Goal: Task Accomplishment & Management: Manage account settings

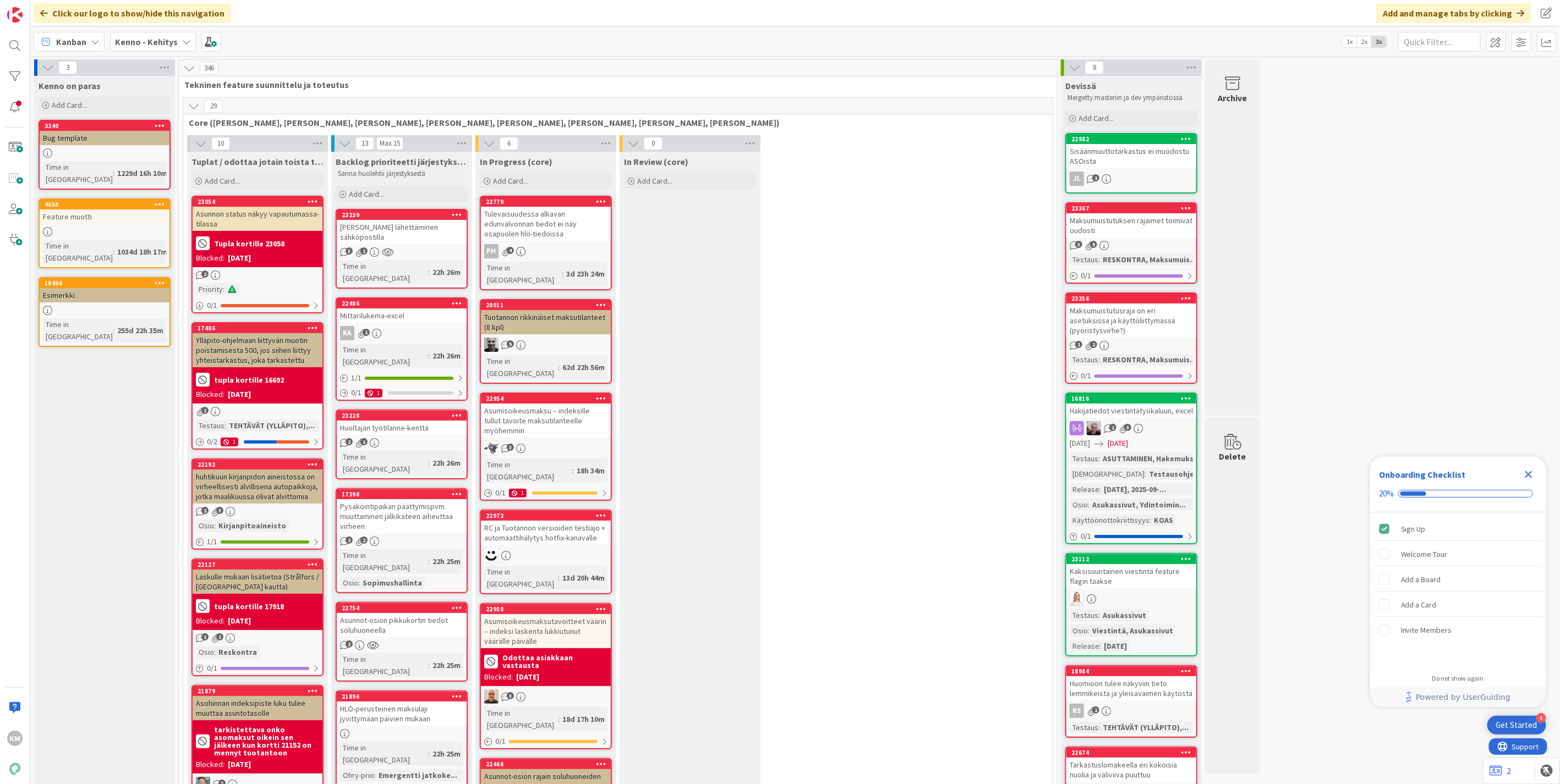
click at [134, 39] on b "Kenno - Kehitys" at bounding box center [145, 42] width 62 height 11
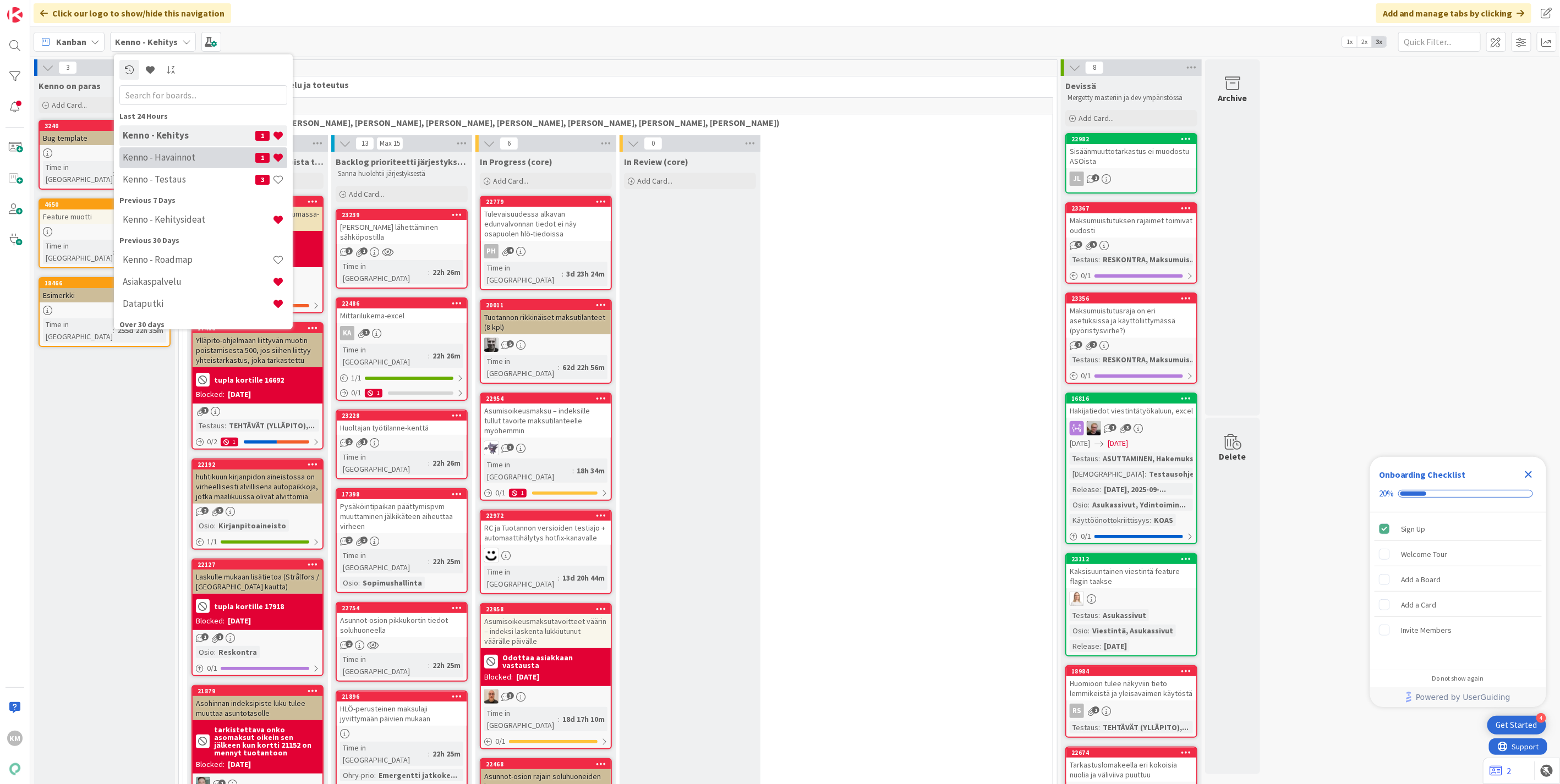
click at [152, 150] on div "Kenno - Havainnot 1" at bounding box center [203, 158] width 168 height 21
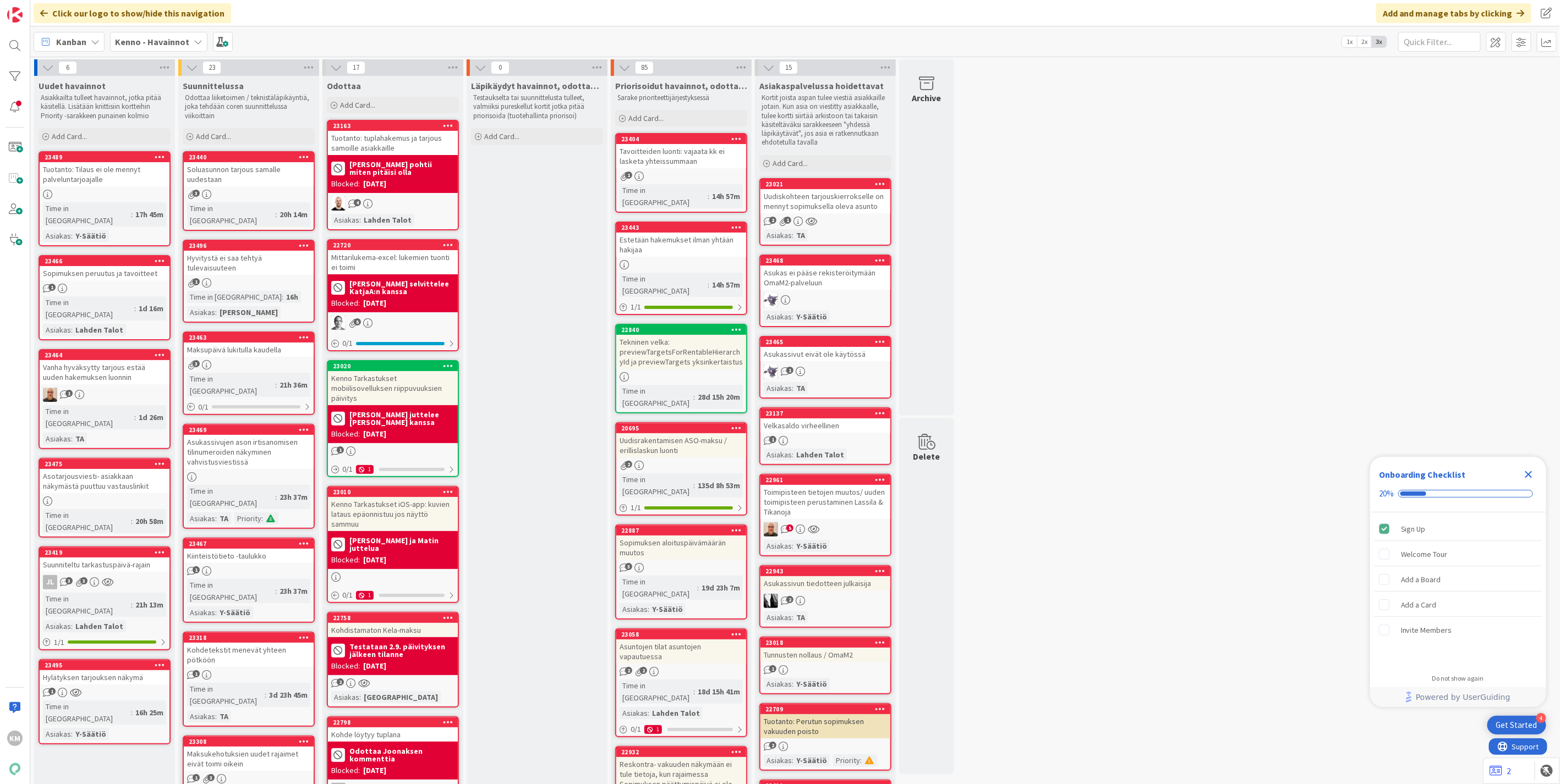
click at [842, 501] on div "Toimipisteen tietojen muutos/ uuden toimipisteen perustaminen Lassila & Tikanoja" at bounding box center [824, 502] width 130 height 34
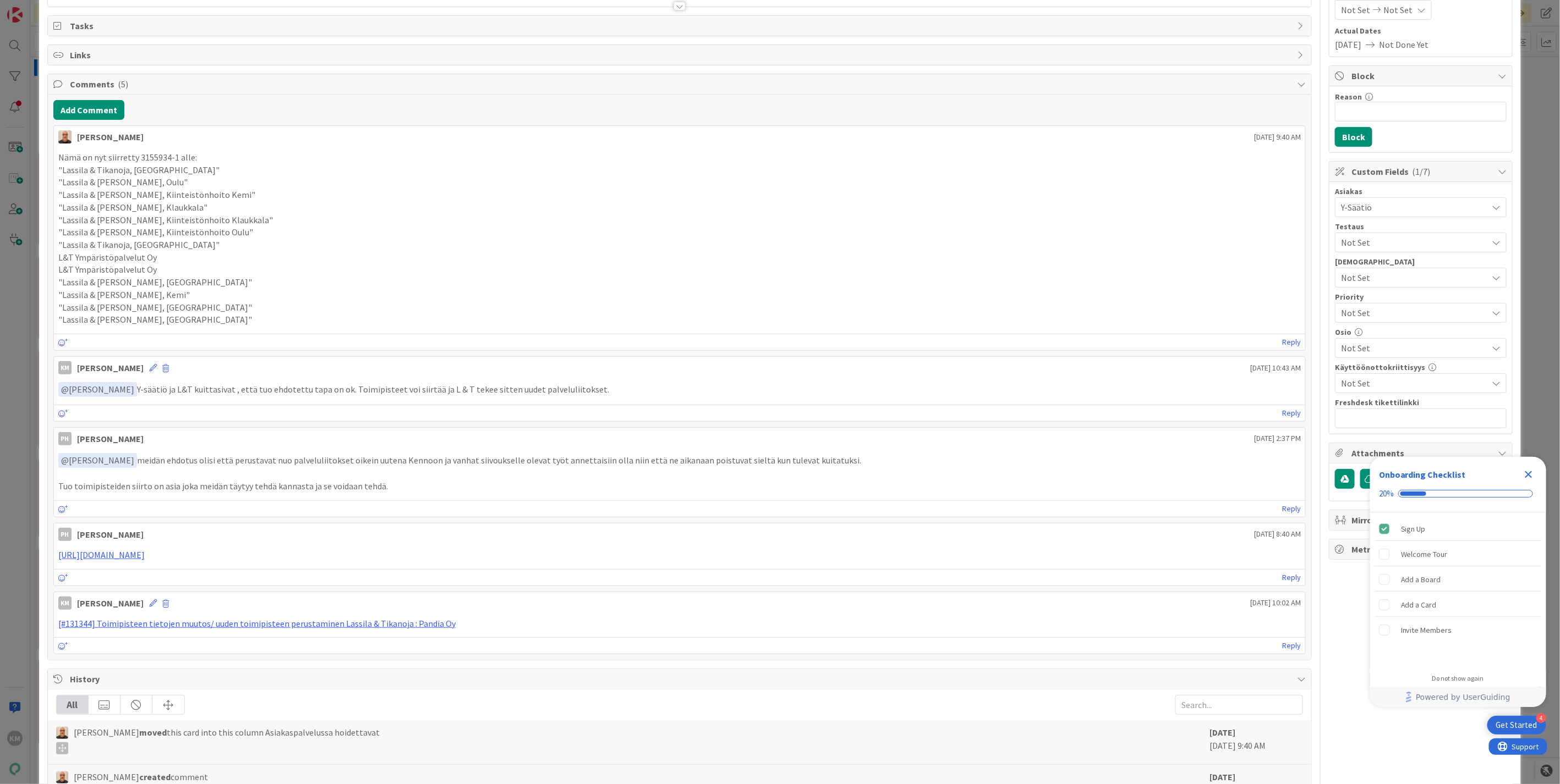
scroll to position [183, 0]
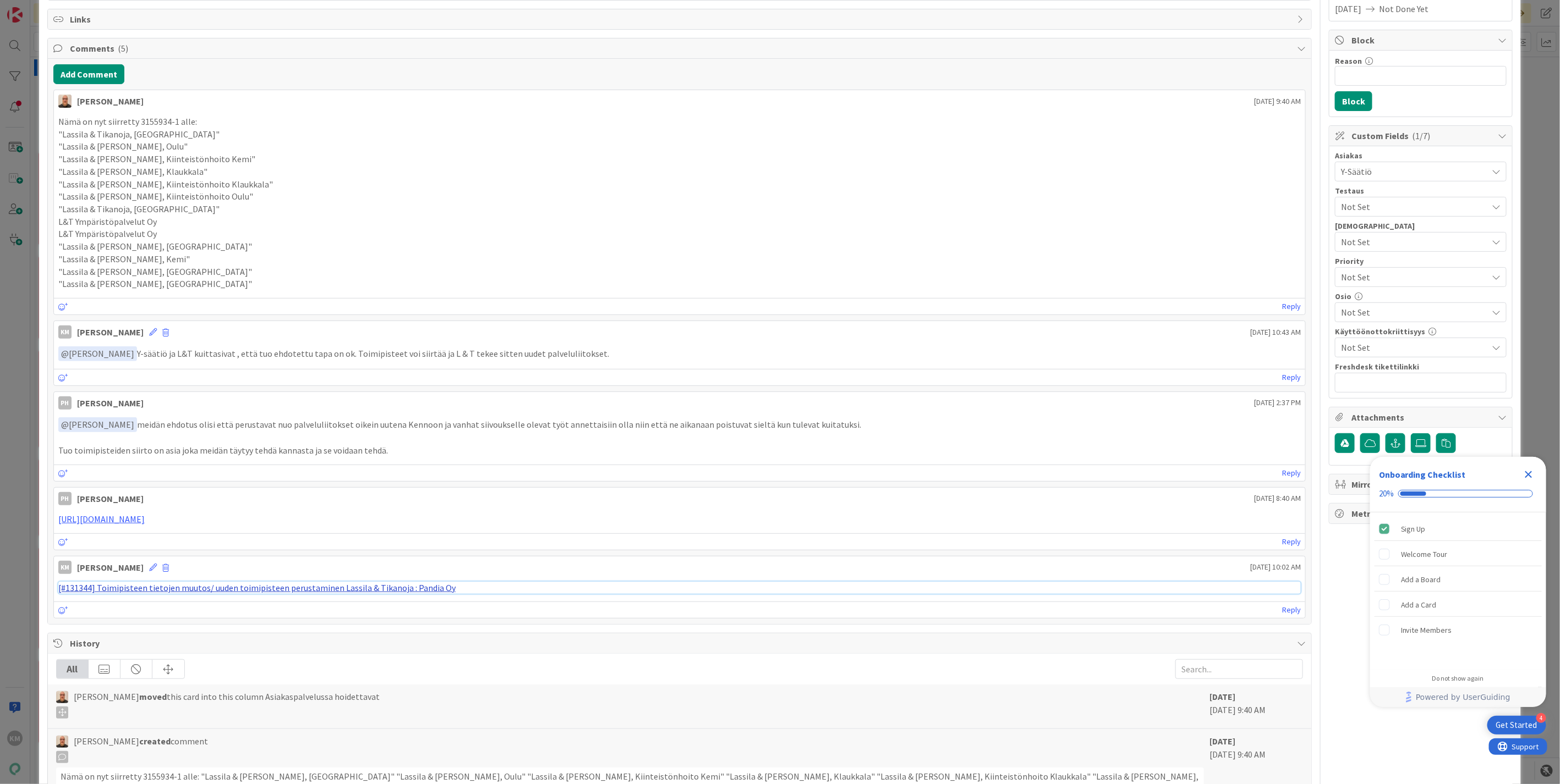
click at [338, 585] on link "[#131344] Toimipisteen tietojen muutos/ uuden toimipisteen perustaminen Lassila…" at bounding box center [257, 588] width 397 height 11
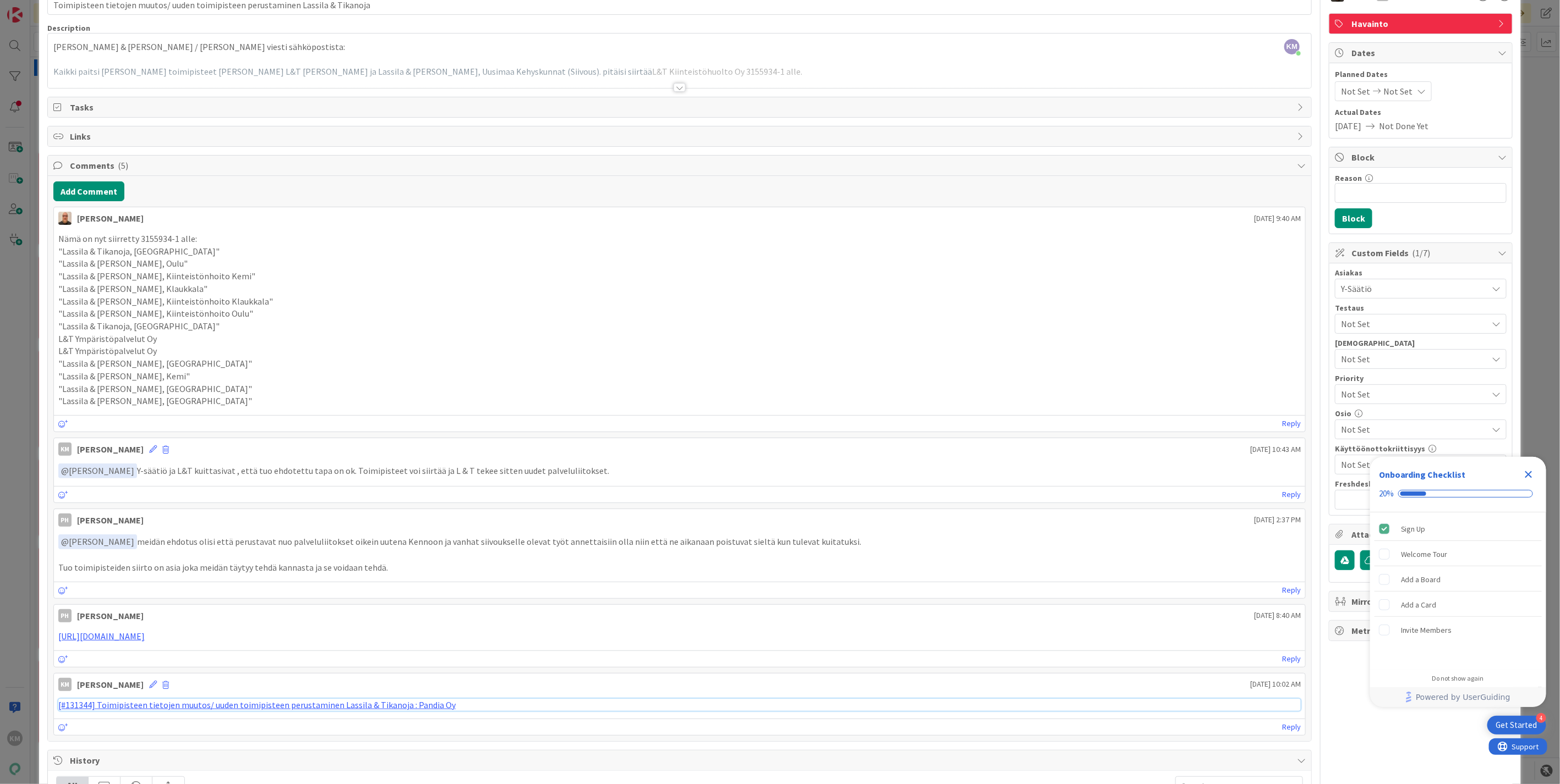
scroll to position [0, 0]
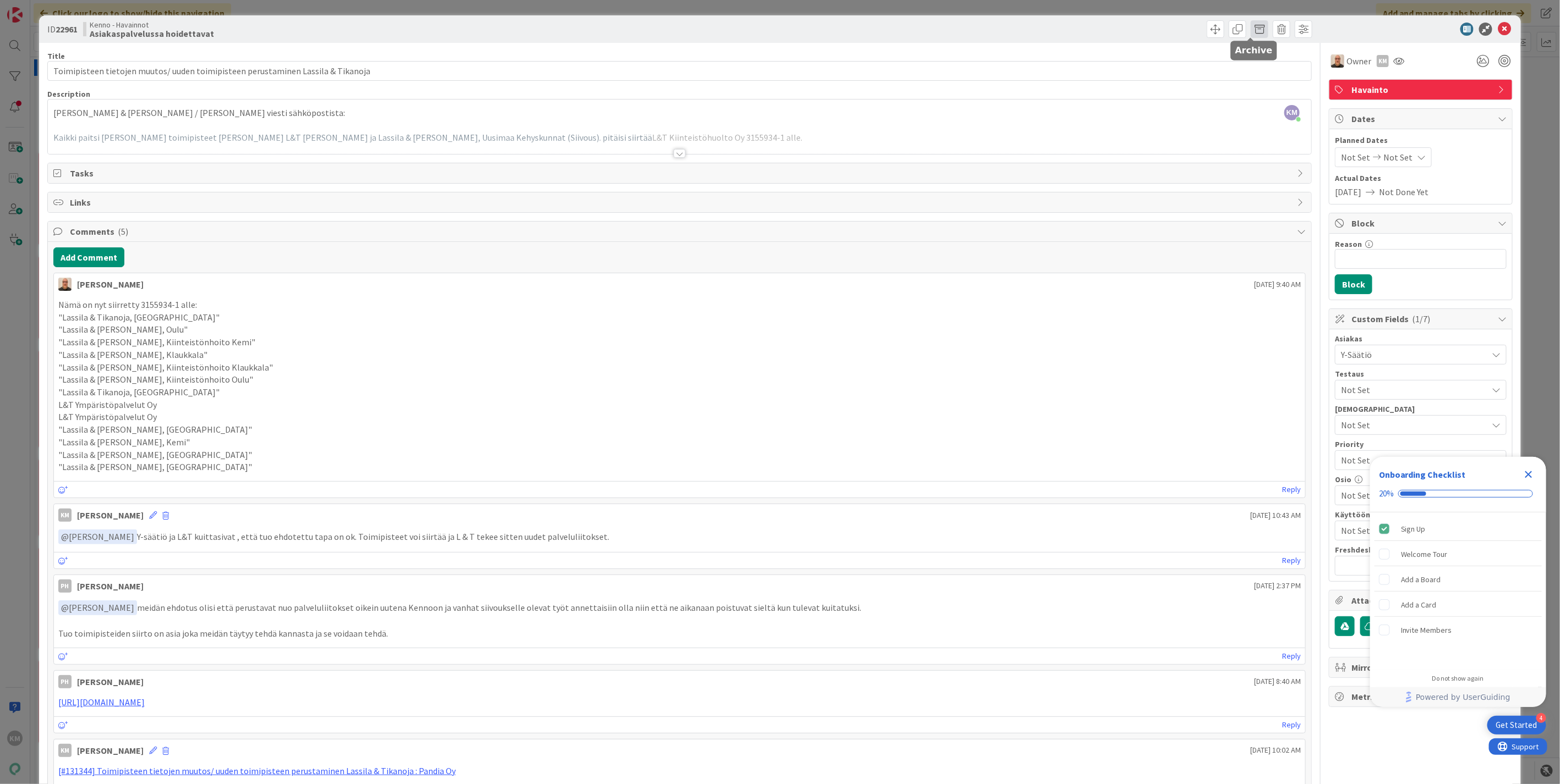
click at [1250, 29] on span at bounding box center [1259, 29] width 18 height 18
click at [1277, 80] on button "Archive" at bounding box center [1277, 80] width 44 height 20
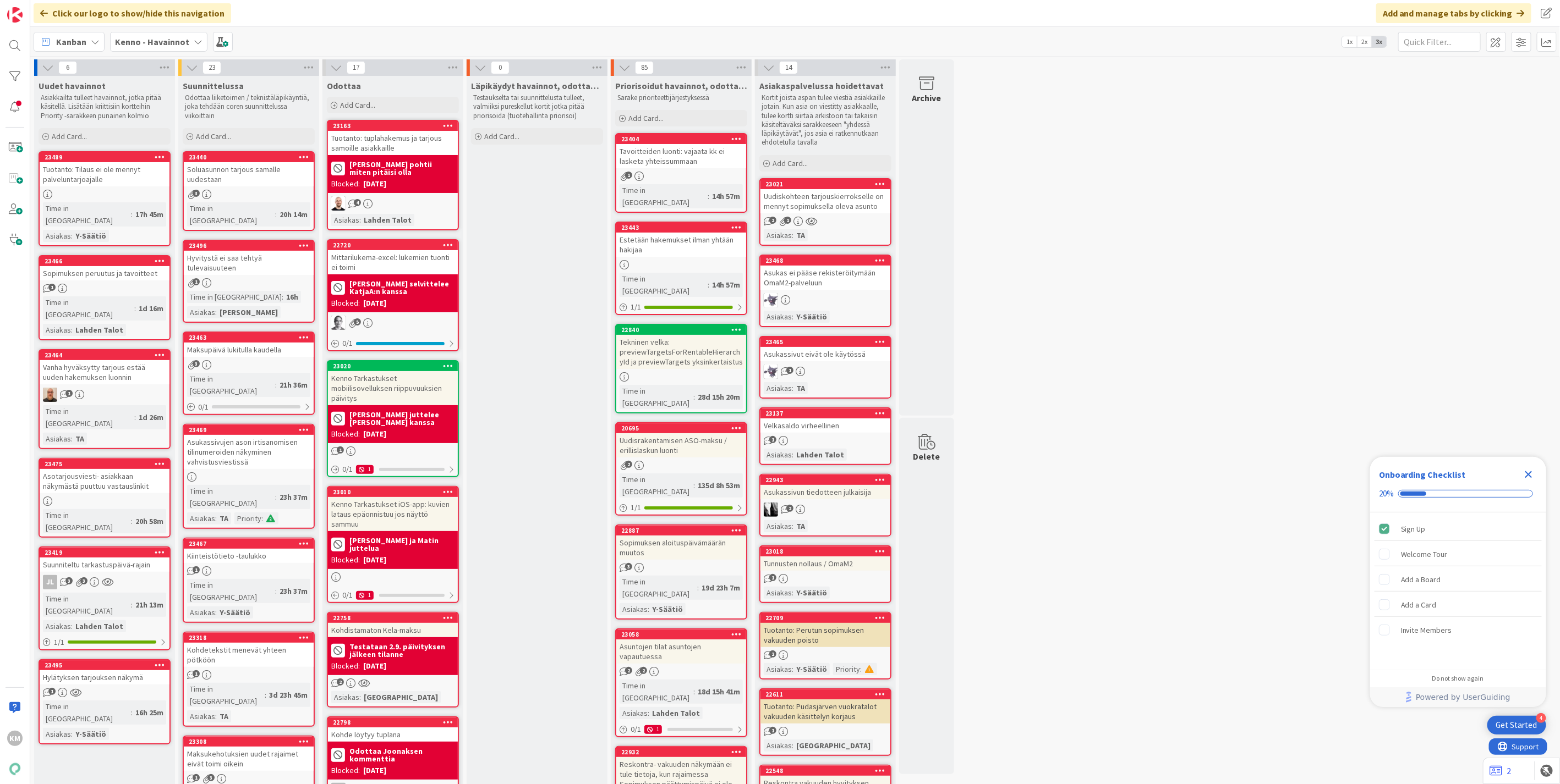
click at [854, 207] on div "Uudiskohteen tarjouskierrokselle on mennyt sopimuksella oleva asunto" at bounding box center [824, 201] width 130 height 24
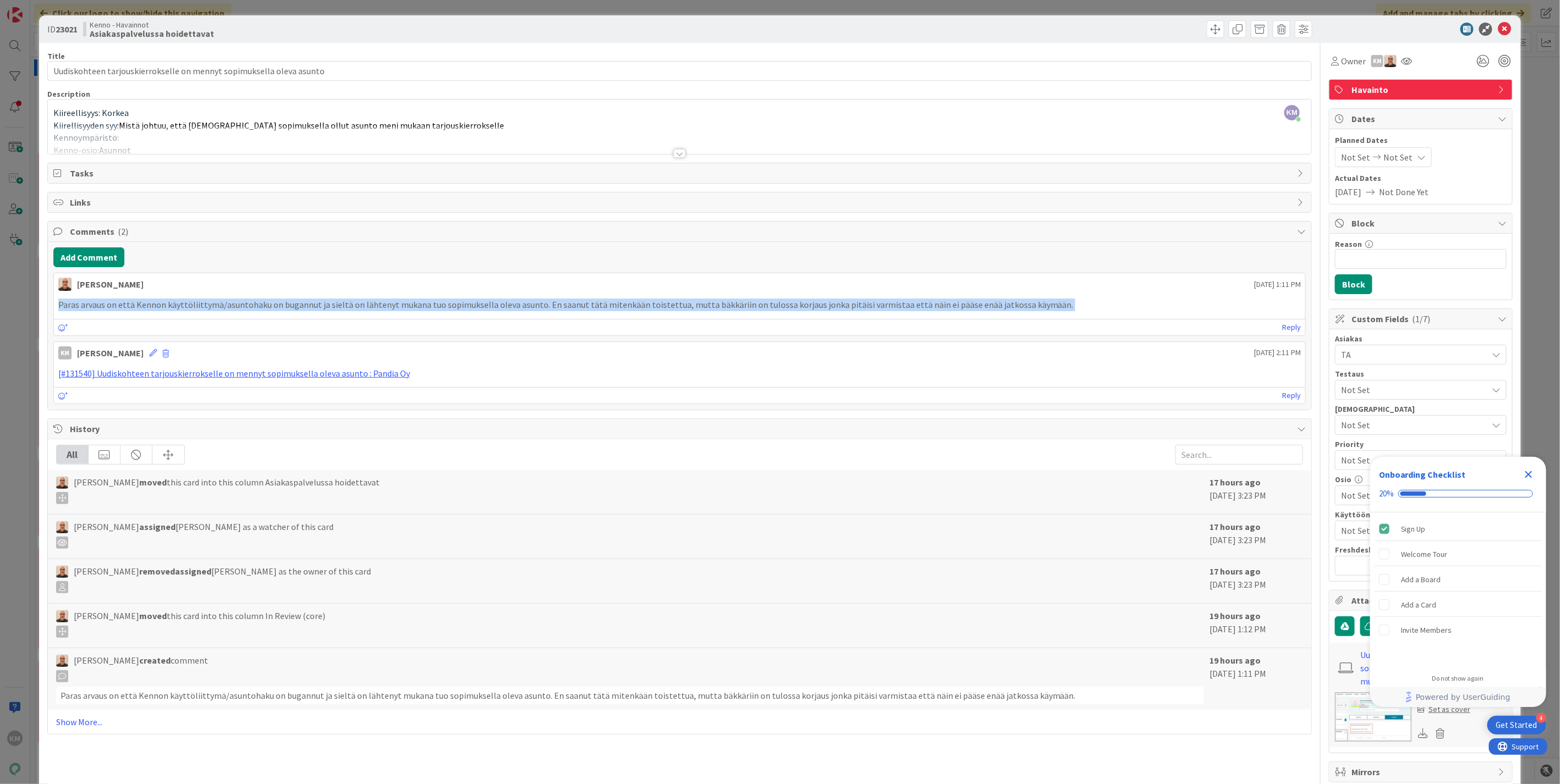
drag, startPoint x: 56, startPoint y: 304, endPoint x: 1021, endPoint y: 334, distance: 965.5
click at [1021, 334] on div "Mikko Kautto September 22 2025 1:11 PM Paras arvaus on että Kennon käyttöliitty…" at bounding box center [679, 305] width 1252 height 63
copy div "Paras arvaus on että Kennon käyttöliittymä/asuntohaku on bugannut ja sieltä on …"
click at [297, 375] on link "[#131540] Uudiskohteen tarjouskierrokselle on mennyt sopimuksella oleva asunto …" at bounding box center [234, 374] width 352 height 11
copy div "Paras arvaus on että Kennon käyttöliittymä/asuntohaku on bugannut ja sieltä on …"
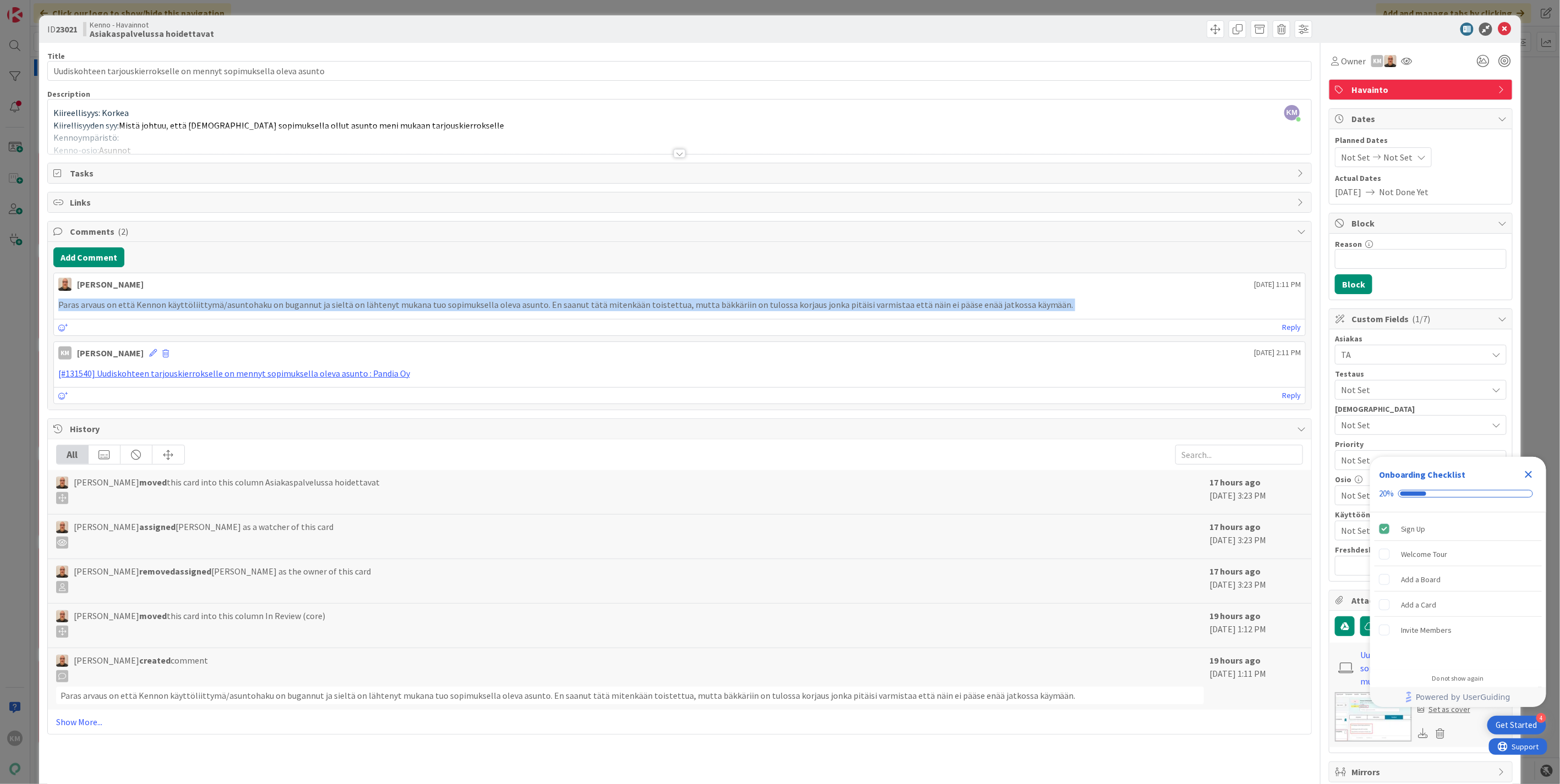
click at [323, 317] on div "Mikko Kautto September 22 2025 1:11 PM Paras arvaus on että Kennon käyttöliitty…" at bounding box center [679, 305] width 1252 height 63
click at [147, 310] on p "Paras arvaus on että Kennon käyttöliittymä/asuntohaku on bugannut ja sieltä on …" at bounding box center [680, 305] width 1242 height 13
drag, startPoint x: 57, startPoint y: 304, endPoint x: 759, endPoint y: 326, distance: 702.3
click at [759, 326] on div "Mikko Kautto September 22 2025 1:11 PM Paras arvaus on että Kennon käyttöliitty…" at bounding box center [679, 305] width 1252 height 63
copy div "Paras arvaus on että Kennon käyttöliittymä/asuntohaku on bugannut ja sieltä on …"
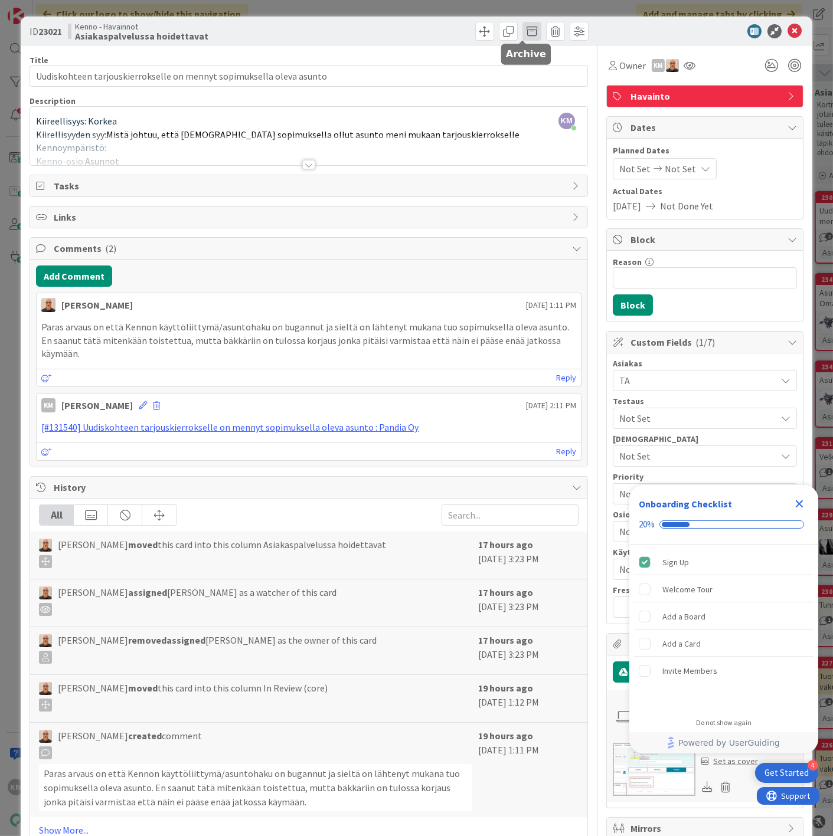
click at [523, 33] on span at bounding box center [531, 31] width 19 height 19
click at [529, 84] on button "Archive" at bounding box center [551, 86] width 47 height 21
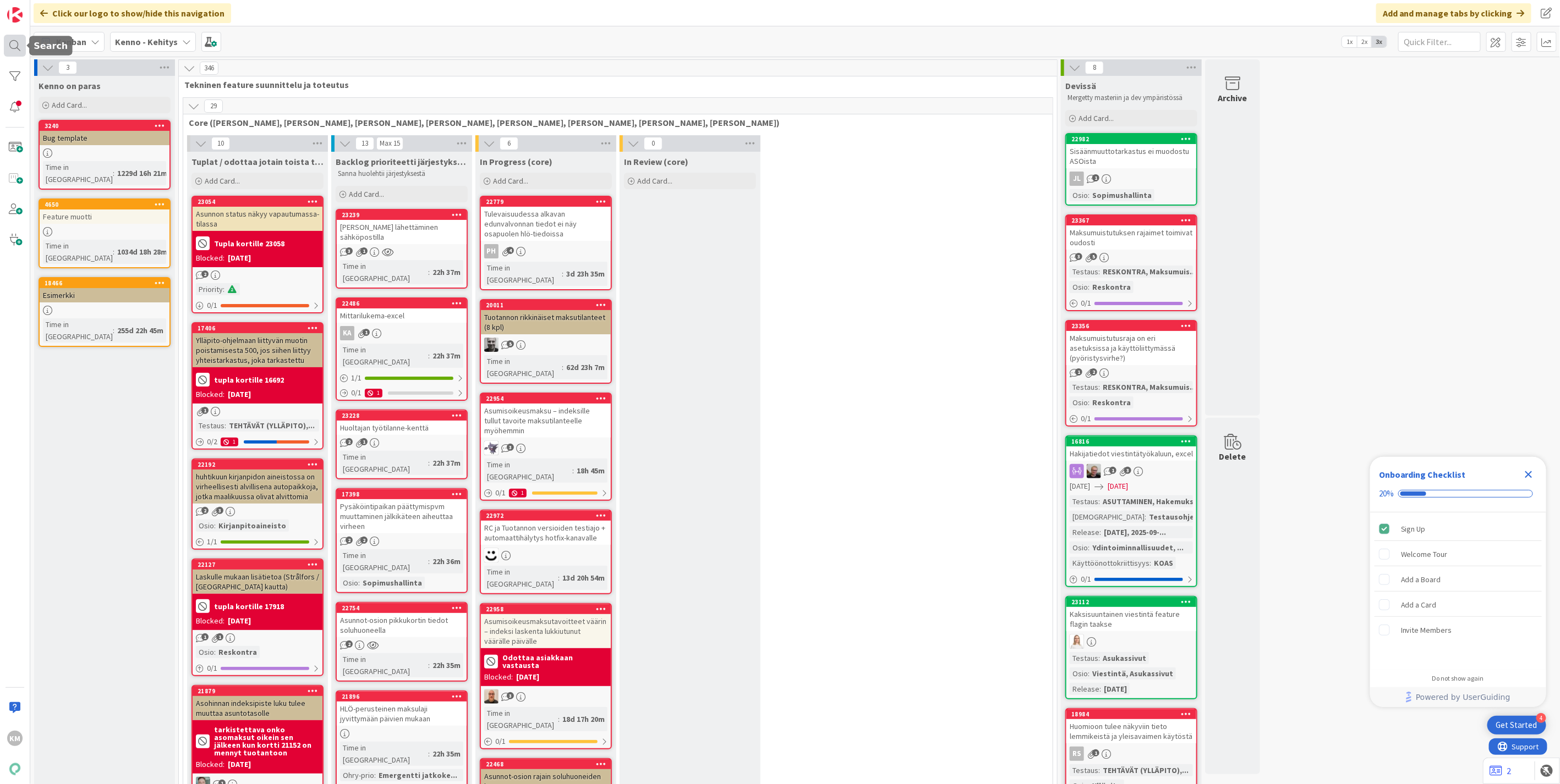
click at [18, 48] on div at bounding box center [15, 46] width 22 height 22
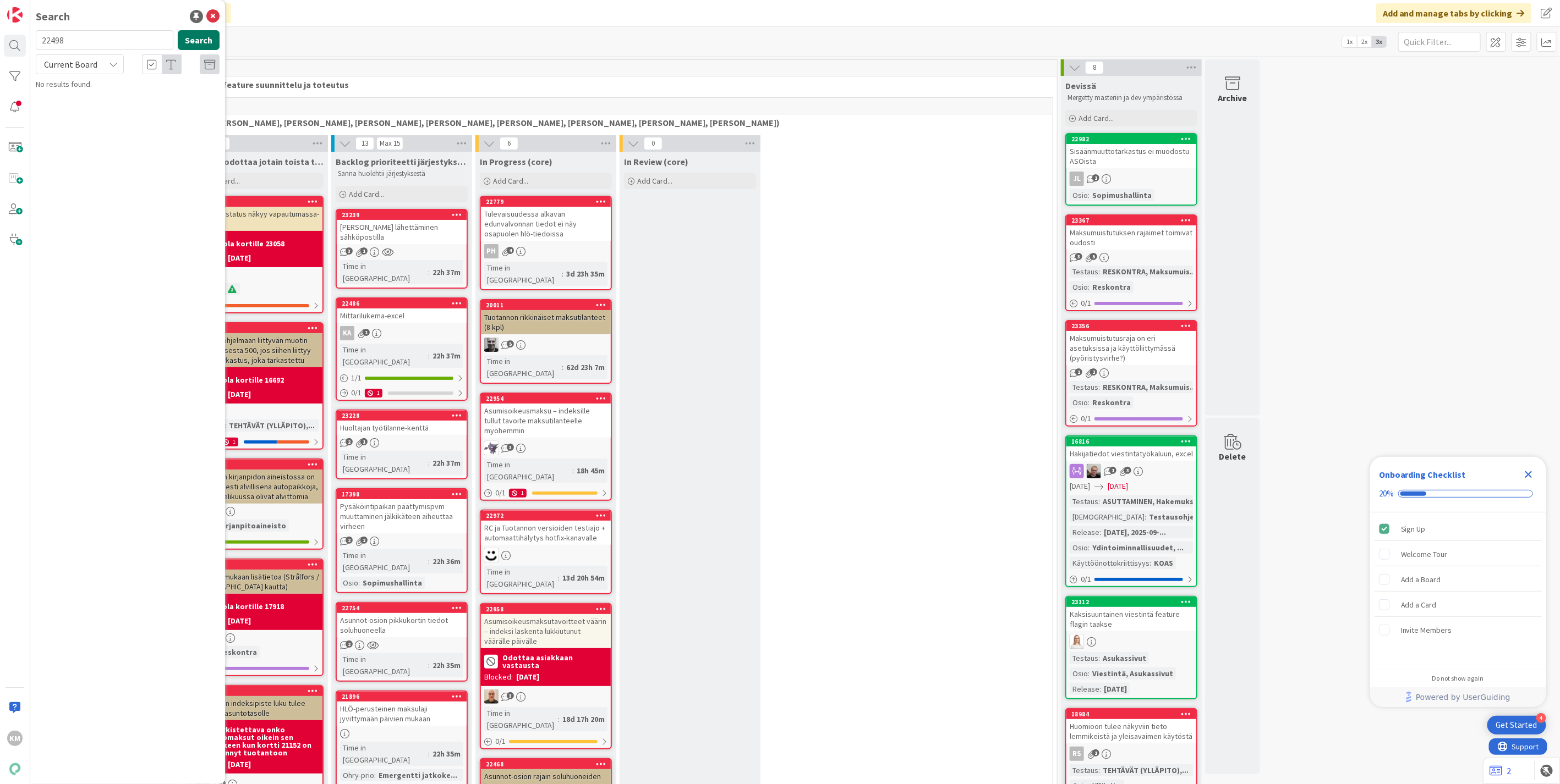
type input "22498"
click at [200, 36] on button "Search" at bounding box center [199, 39] width 42 height 20
